Goal: Find specific page/section: Find specific page/section

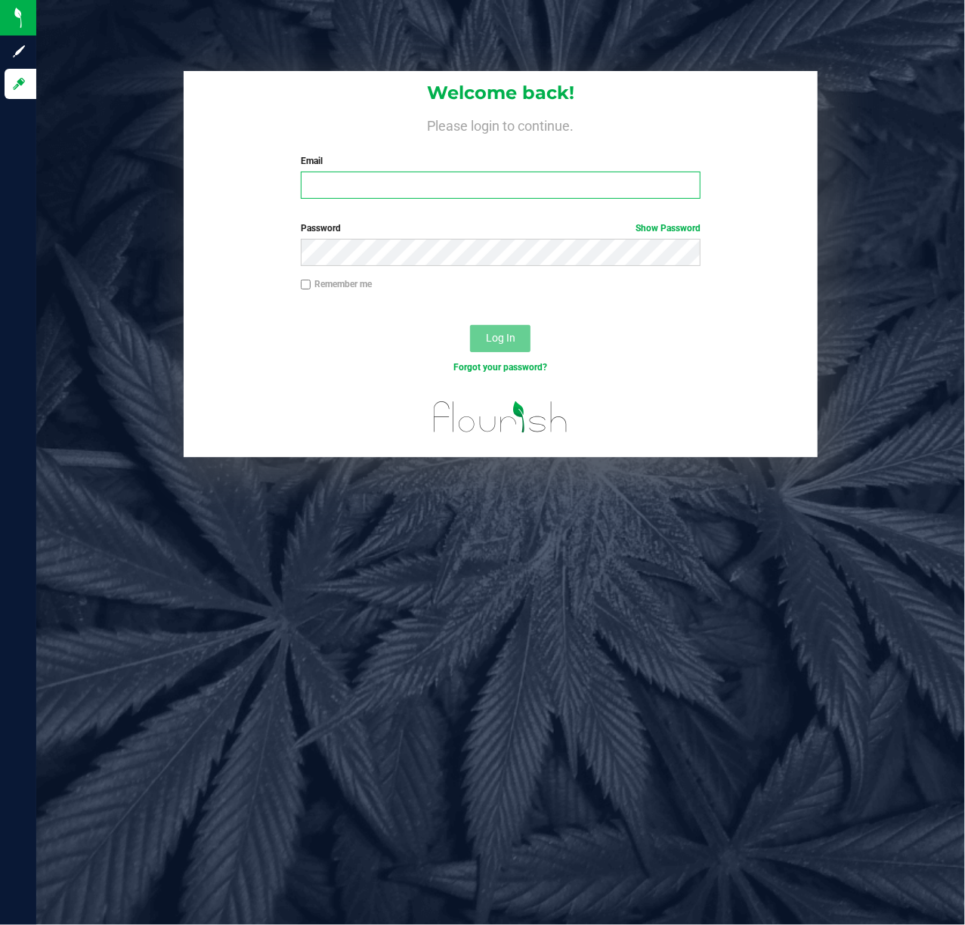
drag, startPoint x: 364, startPoint y: 176, endPoint x: 360, endPoint y: 156, distance: 20.9
click at [361, 167] on div "Email Required Please format your email correctly." at bounding box center [501, 176] width 423 height 45
type input "[EMAIL_ADDRESS][DOMAIN_NAME]"
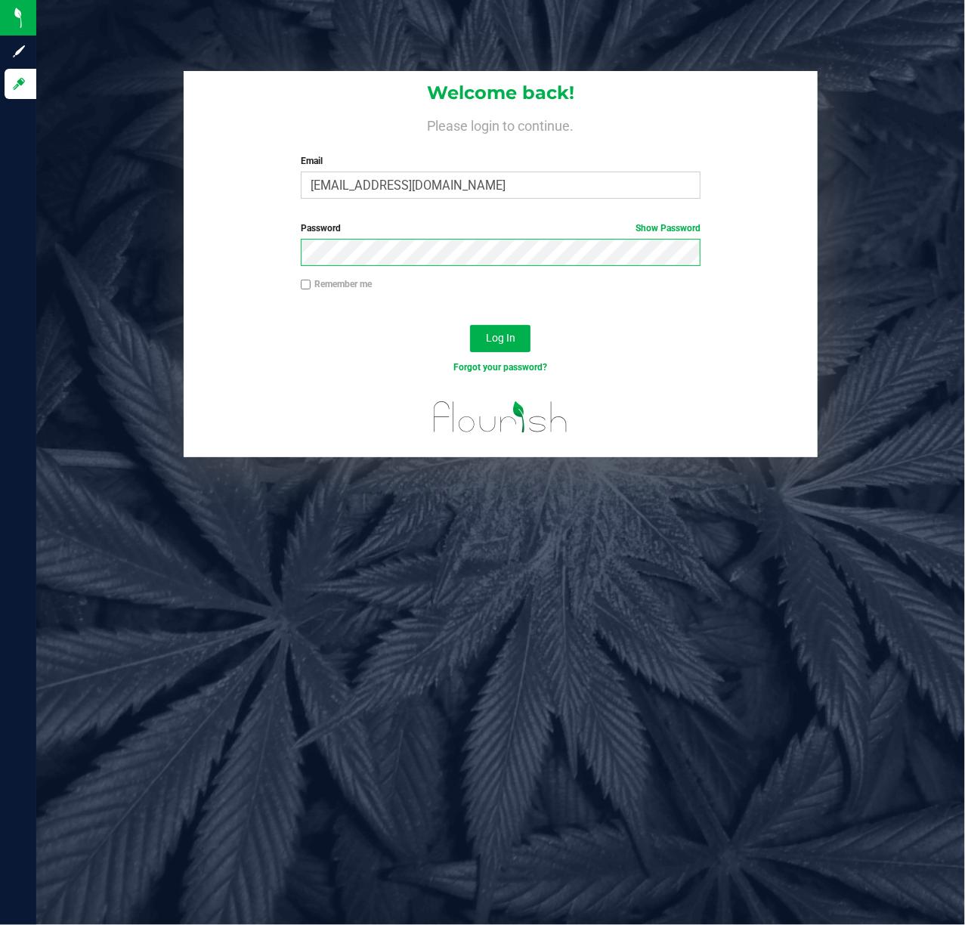
click at [470, 325] on button "Log In" at bounding box center [500, 338] width 60 height 27
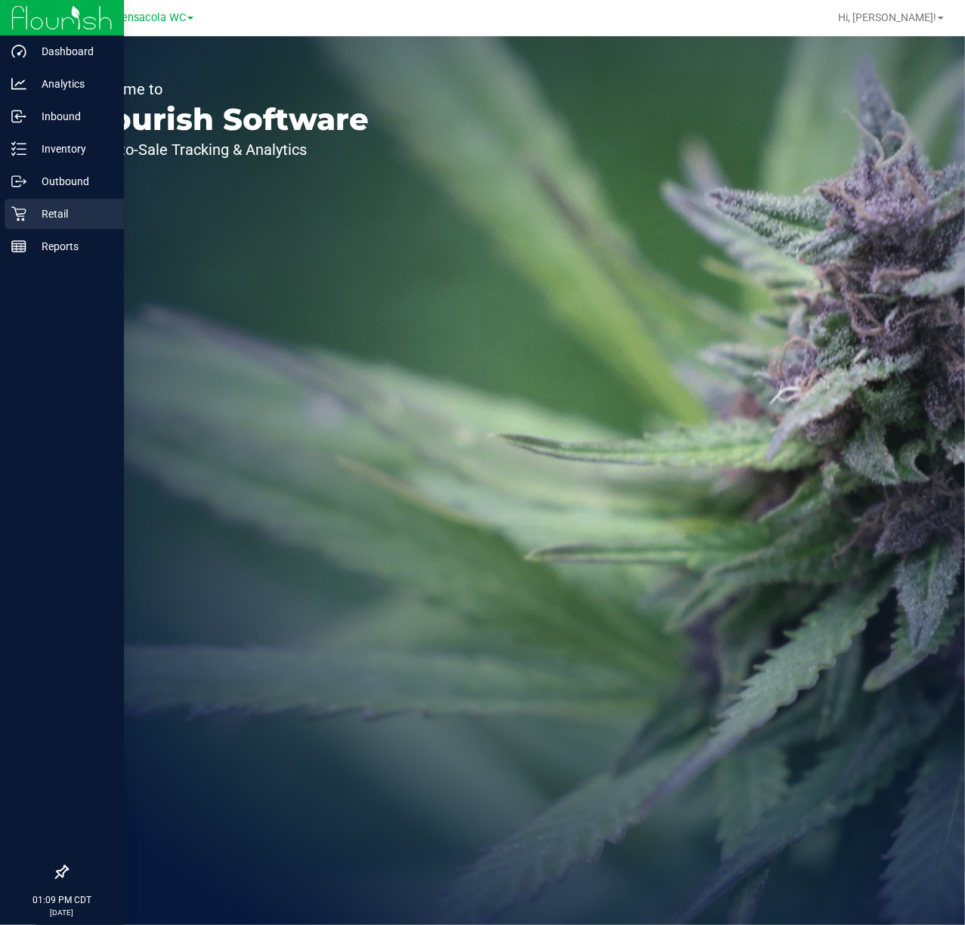
click at [32, 210] on p "Retail" at bounding box center [71, 214] width 91 height 18
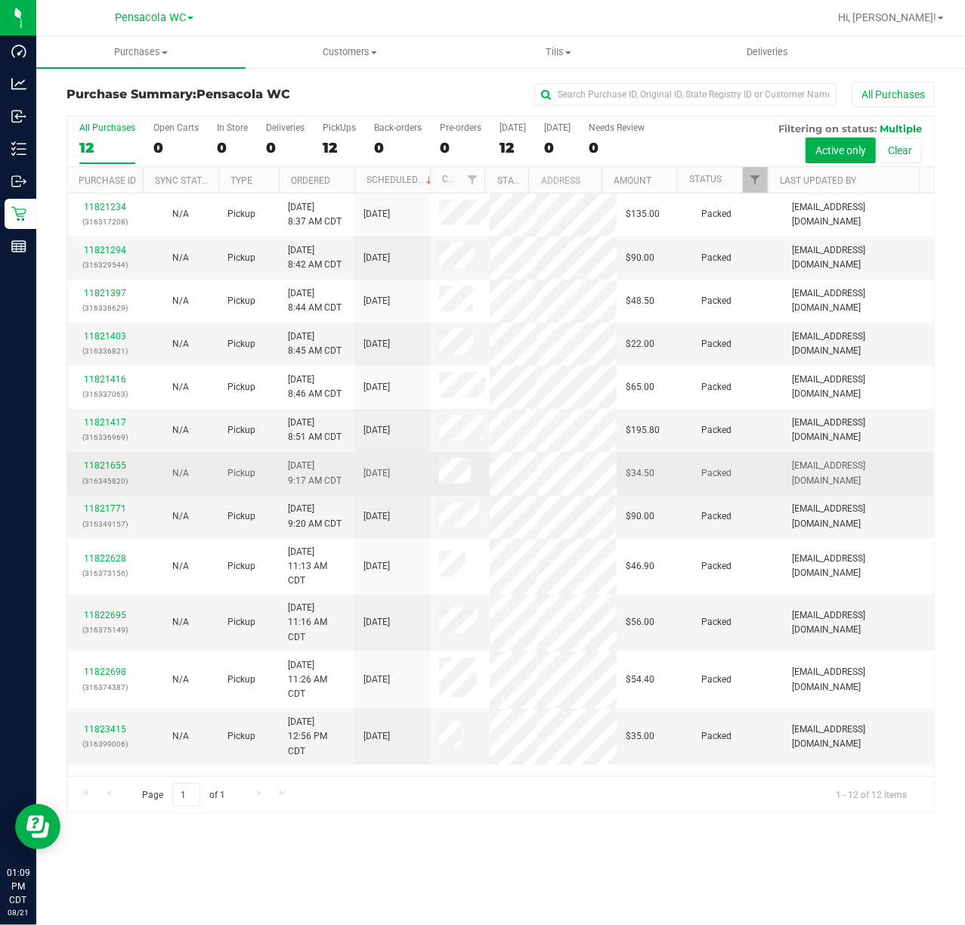
scroll to position [9, 0]
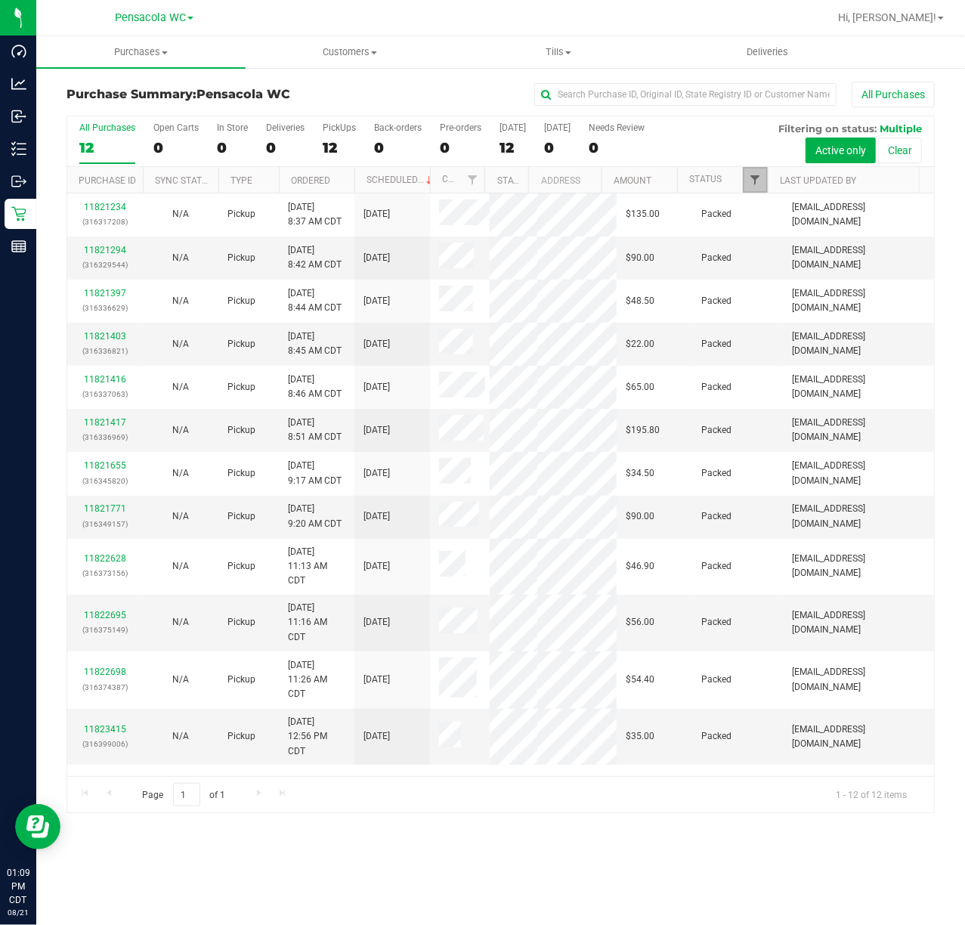
click at [759, 178] on span "Filter" at bounding box center [755, 180] width 12 height 12
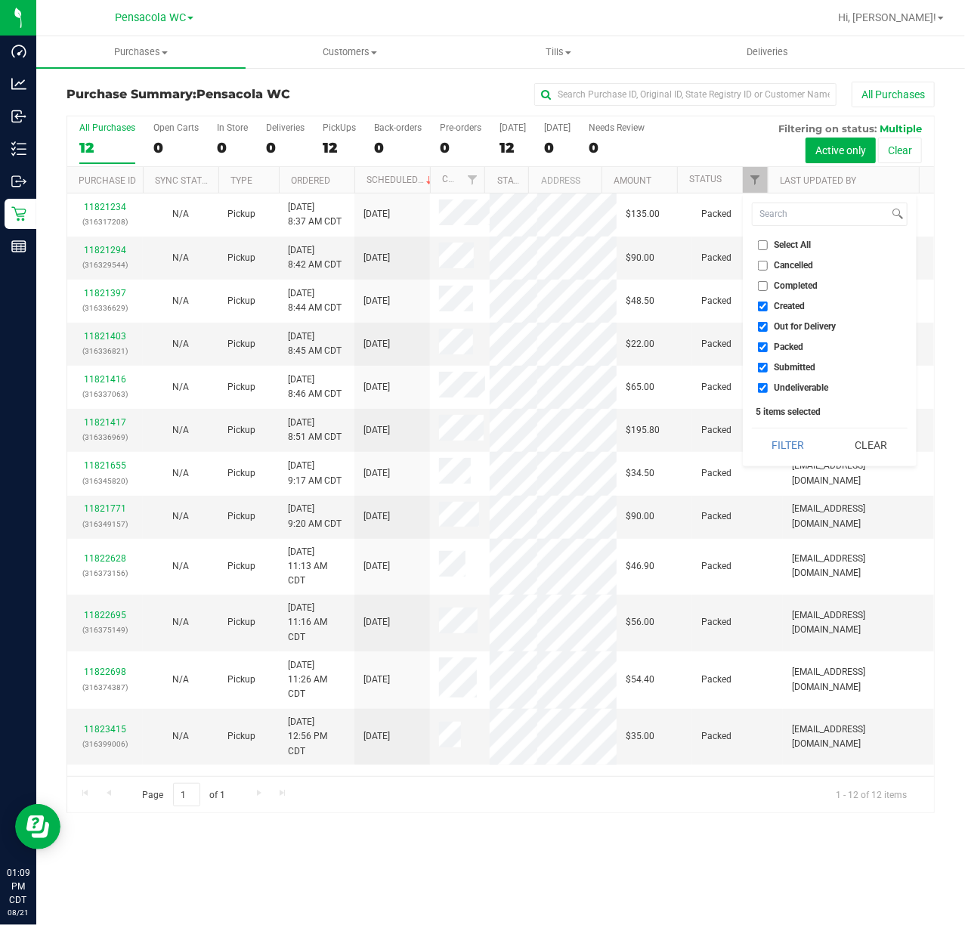
click at [790, 249] on span "Select All" at bounding box center [793, 244] width 37 height 9
click at [768, 249] on input "Select All" at bounding box center [763, 245] width 10 height 10
checkbox input "true"
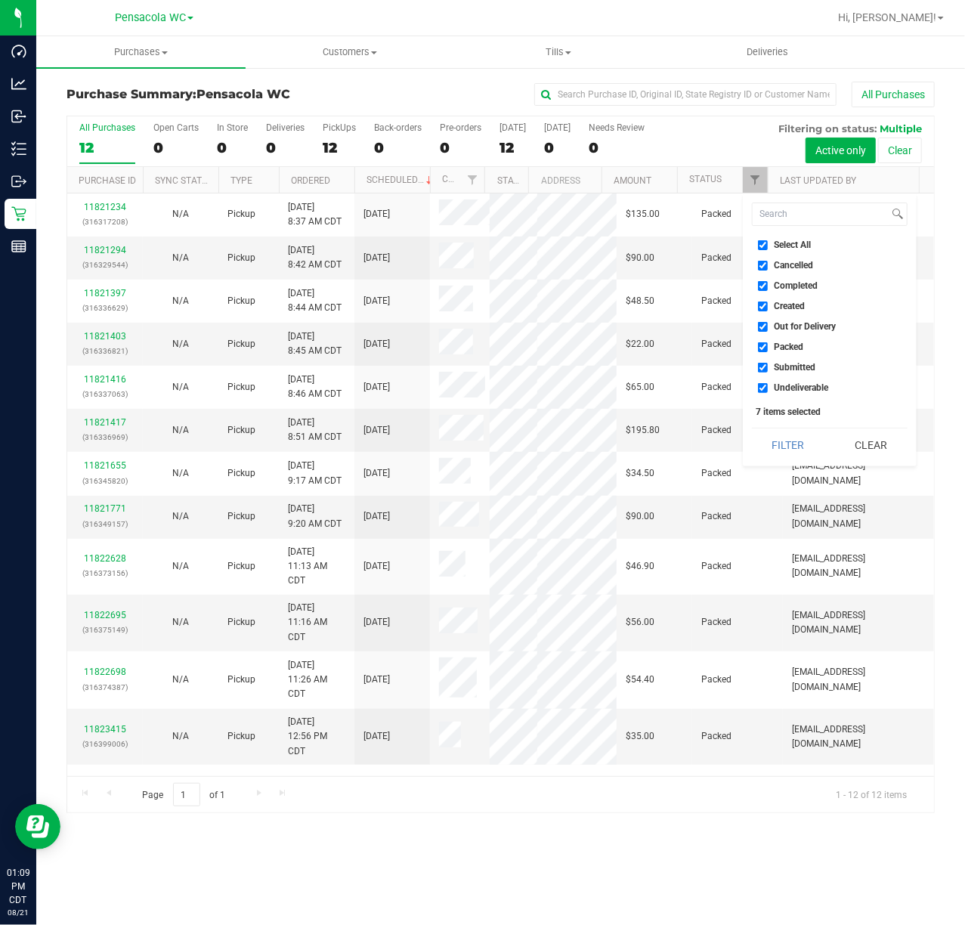
click at [789, 249] on span "Select All" at bounding box center [793, 244] width 37 height 9
click at [768, 249] on input "Select All" at bounding box center [763, 245] width 10 height 10
checkbox input "false"
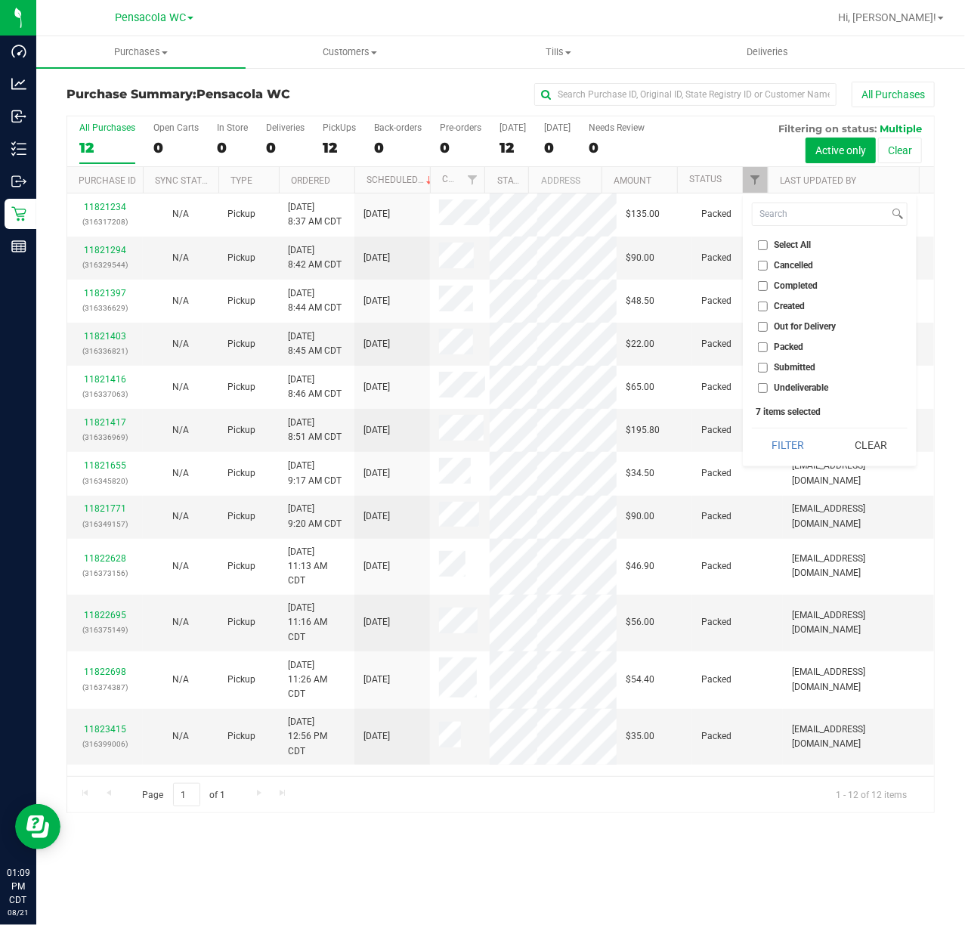
checkbox input "false"
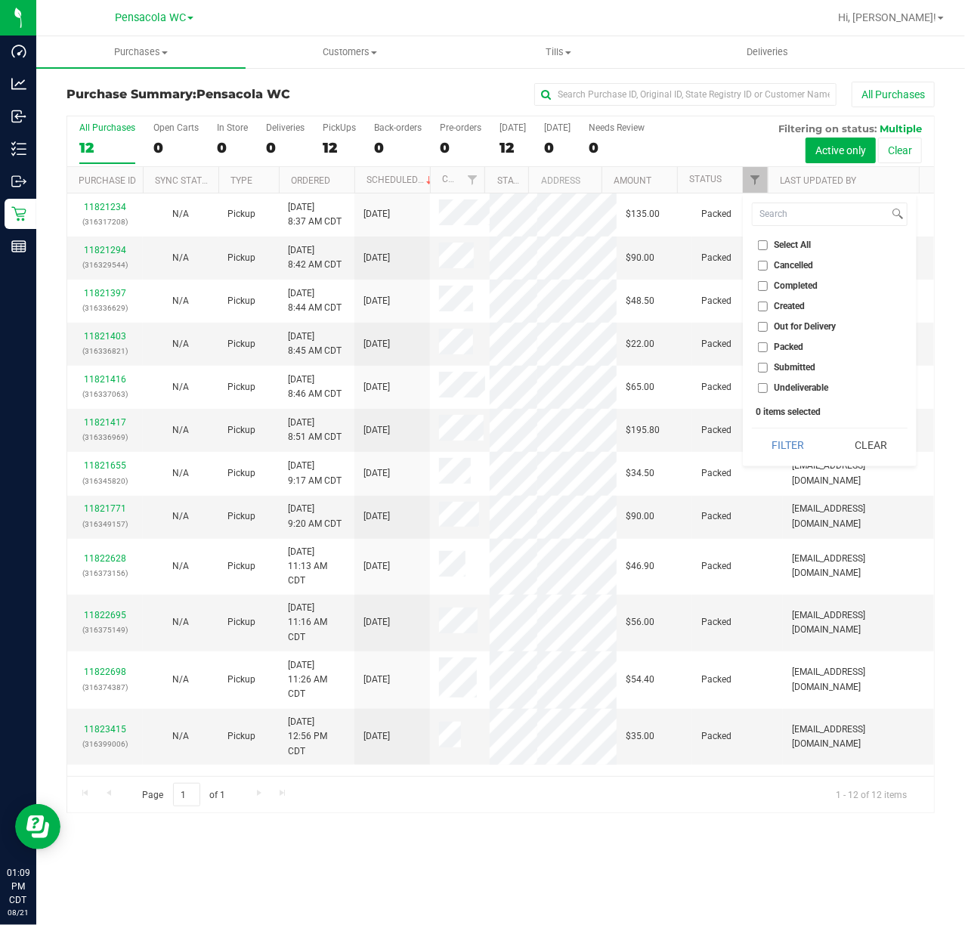
click at [812, 367] on span "Submitted" at bounding box center [796, 367] width 42 height 9
click at [768, 367] on input "Submitted" at bounding box center [763, 368] width 10 height 10
checkbox input "true"
click at [782, 442] on button "Filter" at bounding box center [788, 445] width 73 height 33
